Goal: Task Accomplishment & Management: Manage account settings

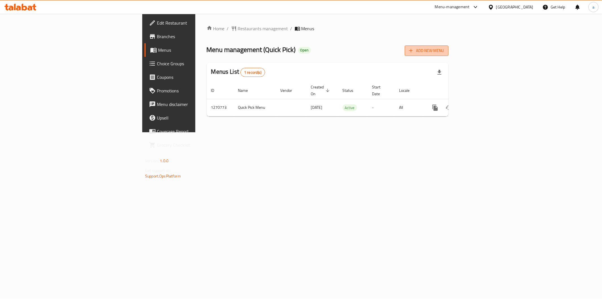
click at [449, 47] on button "Add New Menu" at bounding box center [427, 50] width 44 height 10
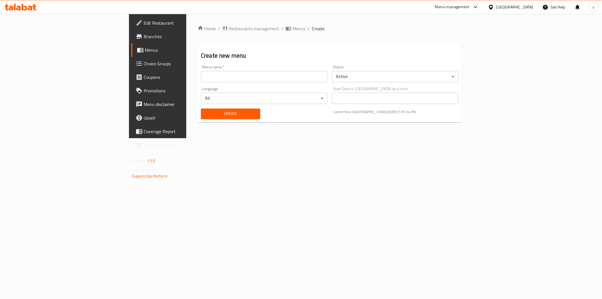
click at [201, 74] on input "text" at bounding box center [264, 76] width 126 height 11
type input "new"
click at [199, 104] on div "Language All ​" at bounding box center [264, 95] width 131 height 22
click at [206, 111] on span "Create" at bounding box center [231, 113] width 50 height 7
click at [145, 48] on span "Menus" at bounding box center [185, 50] width 80 height 7
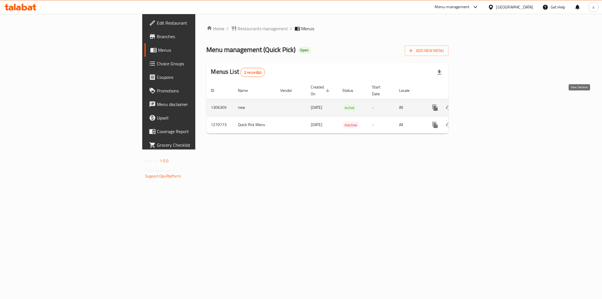
click at [483, 101] on link "enhanced table" at bounding box center [476, 108] width 14 height 14
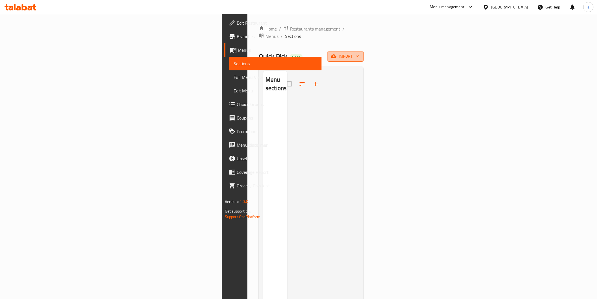
click at [337, 54] on icon "button" at bounding box center [334, 56] width 6 height 4
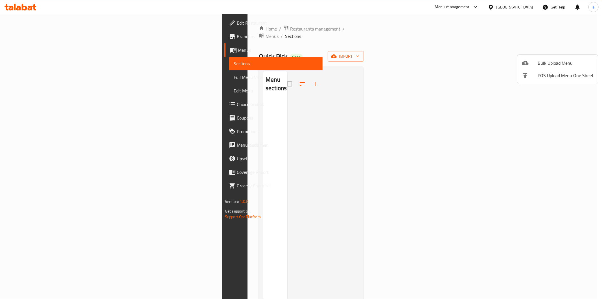
click at [523, 170] on div at bounding box center [301, 149] width 602 height 299
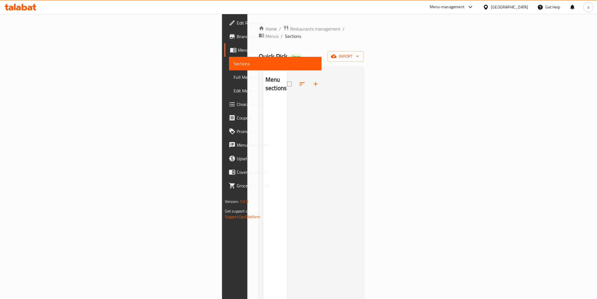
click at [237, 33] on span "Branches" at bounding box center [277, 36] width 80 height 7
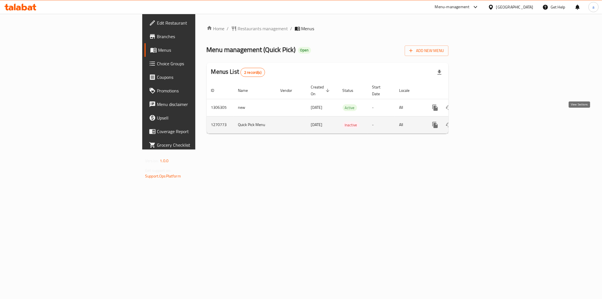
click at [483, 123] on link "enhanced table" at bounding box center [476, 125] width 14 height 14
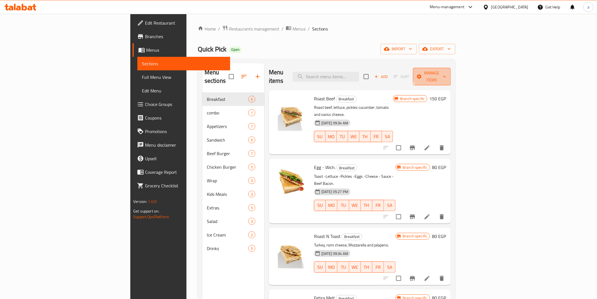
click at [447, 71] on span "Manage items" at bounding box center [432, 76] width 29 height 14
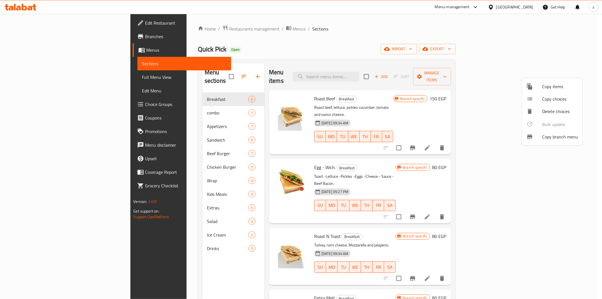
click at [539, 136] on div at bounding box center [535, 136] width 16 height 7
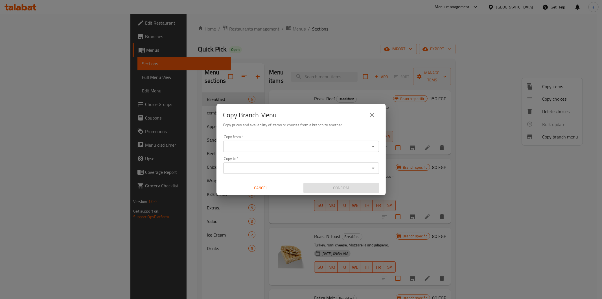
click at [366, 148] on input "Copy from   *" at bounding box center [296, 146] width 143 height 8
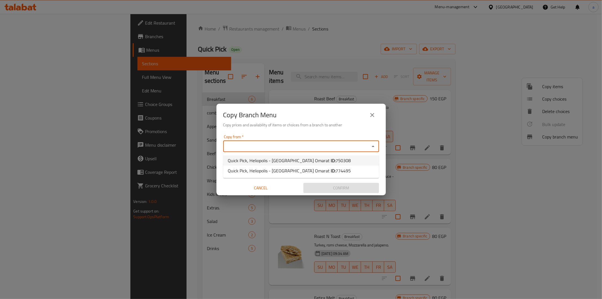
click at [328, 156] on li "Quick Pick, Heliopolis - [GEOGRAPHIC_DATA] Omarat ID: 750308" at bounding box center [301, 160] width 156 height 10
type input "Quick Pick, Heliopolis - [GEOGRAPHIC_DATA] Omarat"
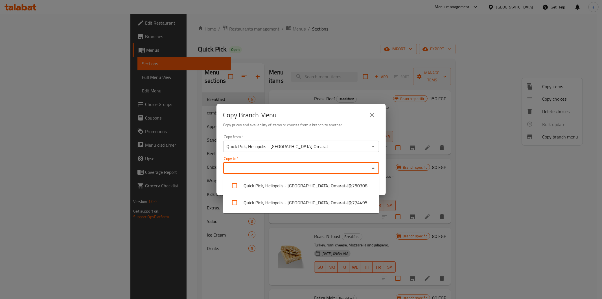
click at [340, 169] on input "Copy to   *" at bounding box center [296, 168] width 143 height 8
click at [345, 199] on li "Quick Pick, Heliopolis - [GEOGRAPHIC_DATA] Omarat - ID: 774495" at bounding box center [301, 202] width 156 height 17
checkbox input "true"
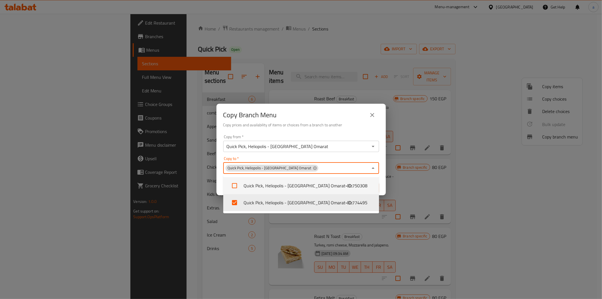
click at [345, 160] on div "Copy to   * Quick Pick, Heliopolis - [GEOGRAPHIC_DATA] Omarat Copy to *" at bounding box center [301, 164] width 156 height 17
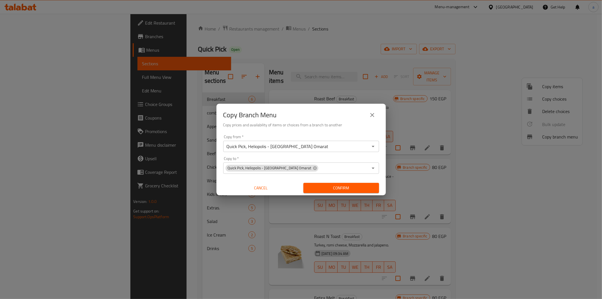
click at [347, 155] on div "Copy from   * Quick Pick, Heliopolis - [GEOGRAPHIC_DATA] Omarat Copy from * Cop…" at bounding box center [301, 163] width 169 height 63
click at [351, 194] on div "Confirm" at bounding box center [341, 187] width 80 height 15
click at [357, 185] on span "Confirm" at bounding box center [341, 187] width 67 height 7
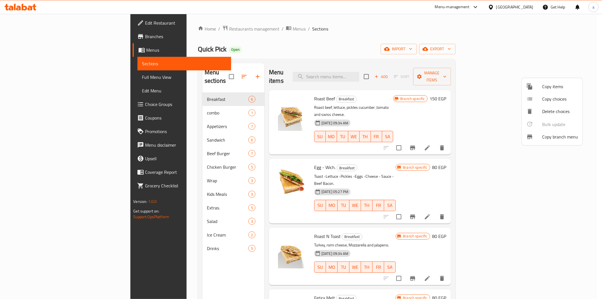
click at [299, 38] on div at bounding box center [301, 149] width 602 height 299
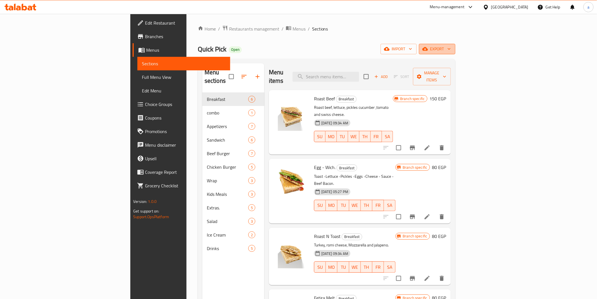
click at [451, 48] on span "export" at bounding box center [437, 48] width 27 height 7
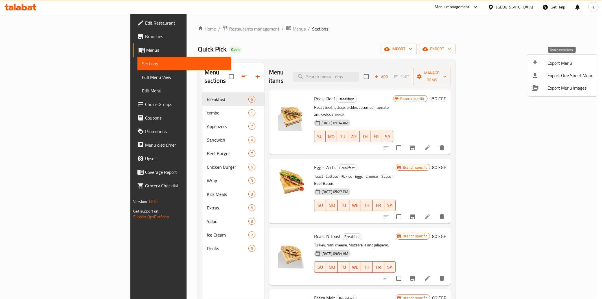
click at [557, 65] on span "Export Menu" at bounding box center [571, 63] width 46 height 7
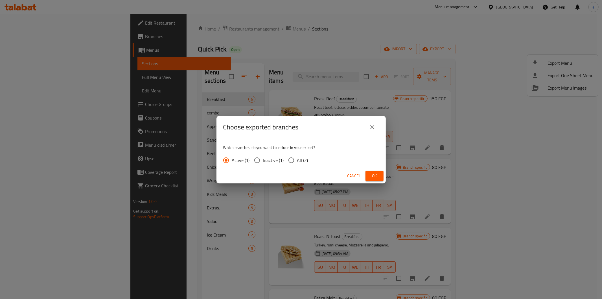
click at [304, 159] on span "All (2)" at bounding box center [302, 160] width 11 height 7
click at [297, 159] on input "All (2)" at bounding box center [291, 160] width 12 height 12
radio input "true"
click at [374, 176] on span "Ok" at bounding box center [374, 175] width 9 height 7
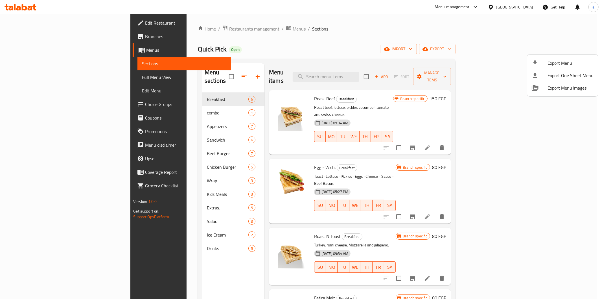
click at [60, 38] on div at bounding box center [301, 149] width 602 height 299
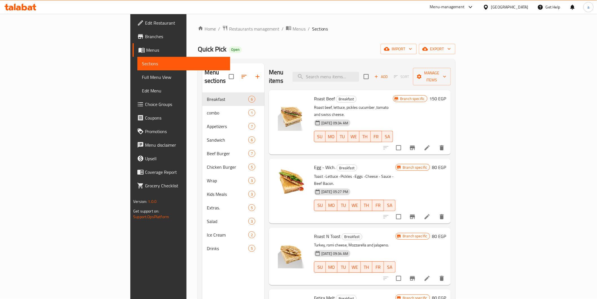
click at [133, 32] on link "Branches" at bounding box center [181, 37] width 97 height 14
